Goal: Task Accomplishment & Management: Manage account settings

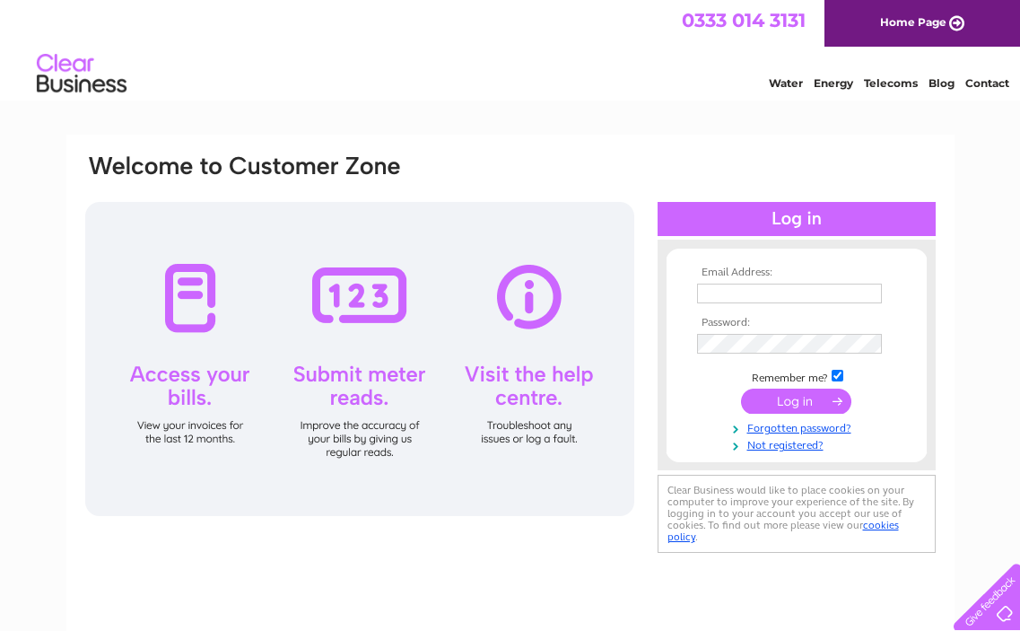
type input "[EMAIL_ADDRESS][DOMAIN_NAME]"
click at [792, 404] on input "submit" at bounding box center [796, 401] width 110 height 25
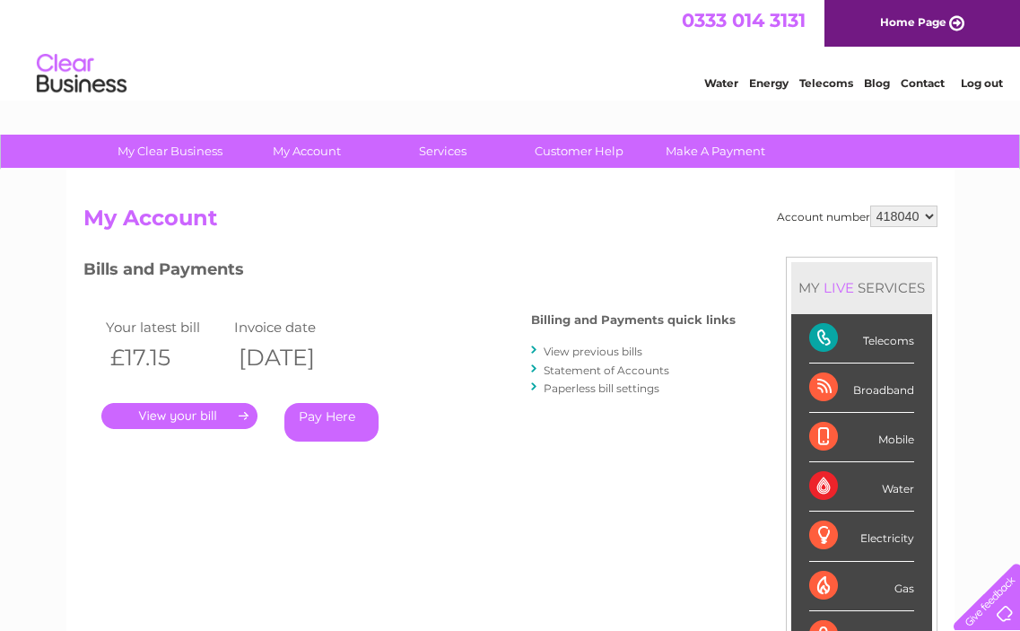
click at [217, 415] on link "." at bounding box center [179, 416] width 156 height 26
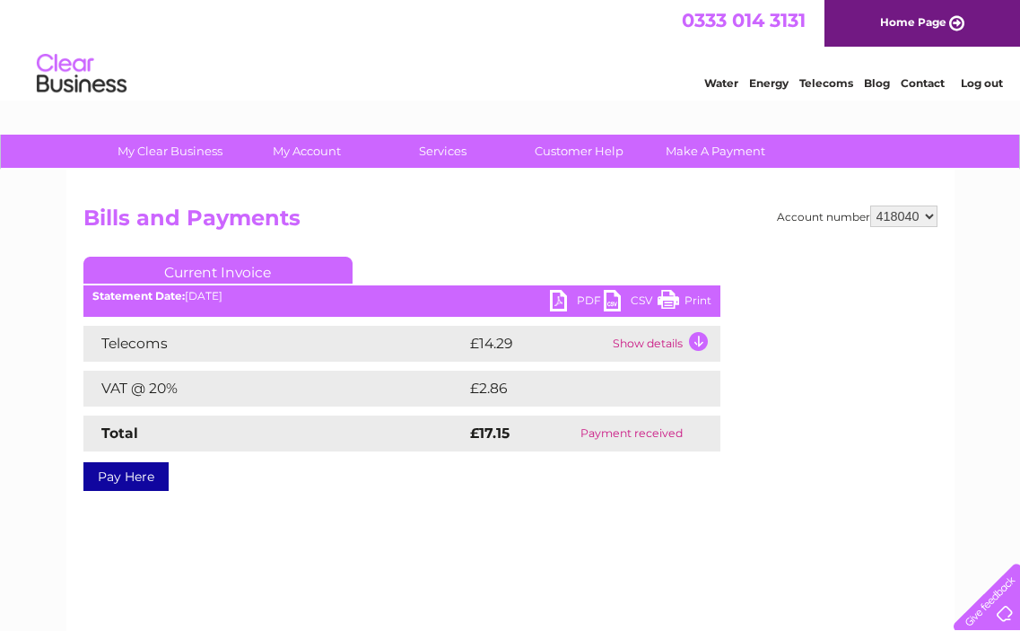
click at [692, 340] on td "Show details" at bounding box center [664, 344] width 112 height 36
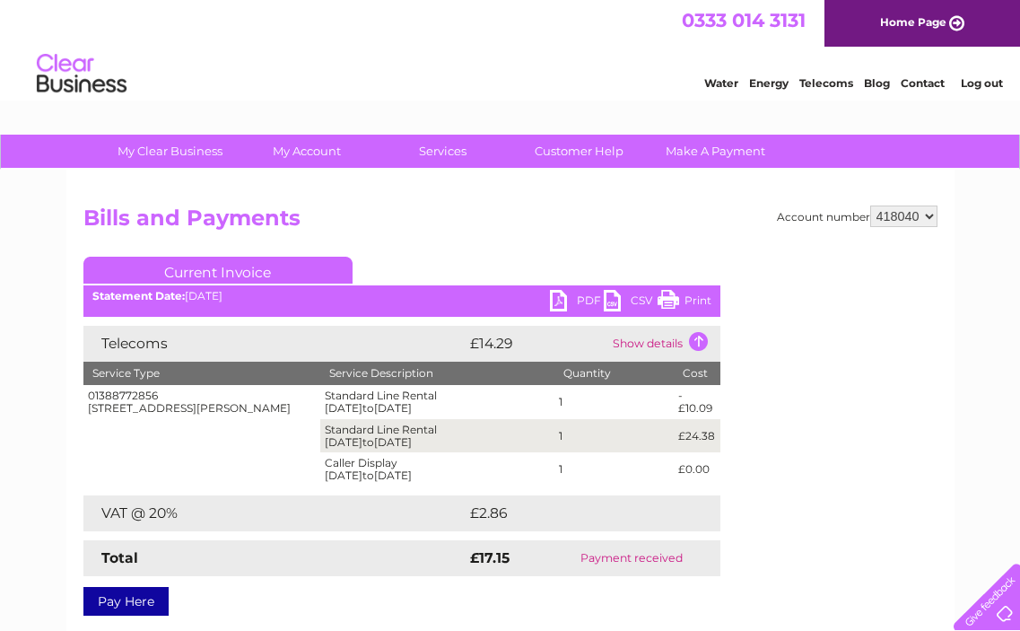
click at [695, 305] on link "Print" at bounding box center [685, 303] width 54 height 26
